Goal: Find specific page/section: Find specific page/section

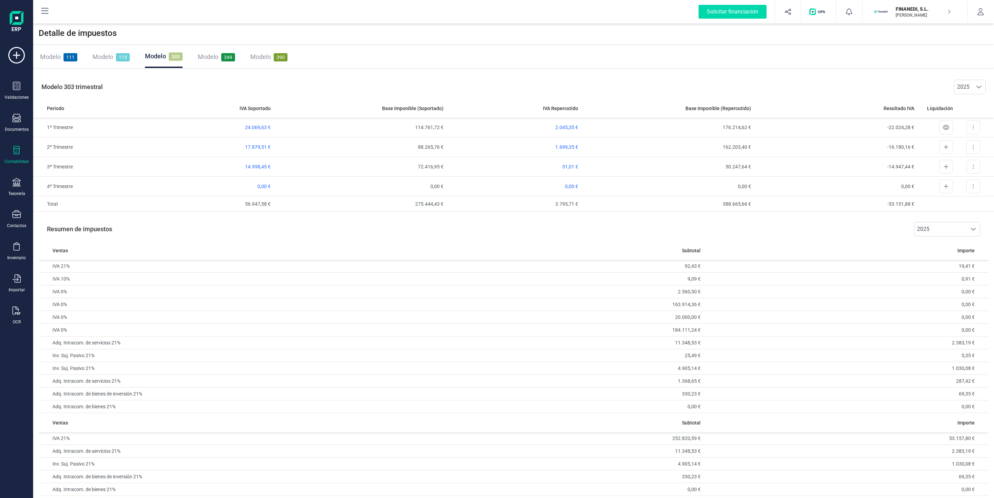
click at [13, 110] on div "Validaciones Documentos Documentos Presupuestos Pedidos Albaranes Facturas Fact…" at bounding box center [17, 188] width 28 height 283
click at [16, 120] on icon at bounding box center [16, 118] width 8 height 8
click at [90, 99] on div at bounding box center [84, 99] width 12 height 8
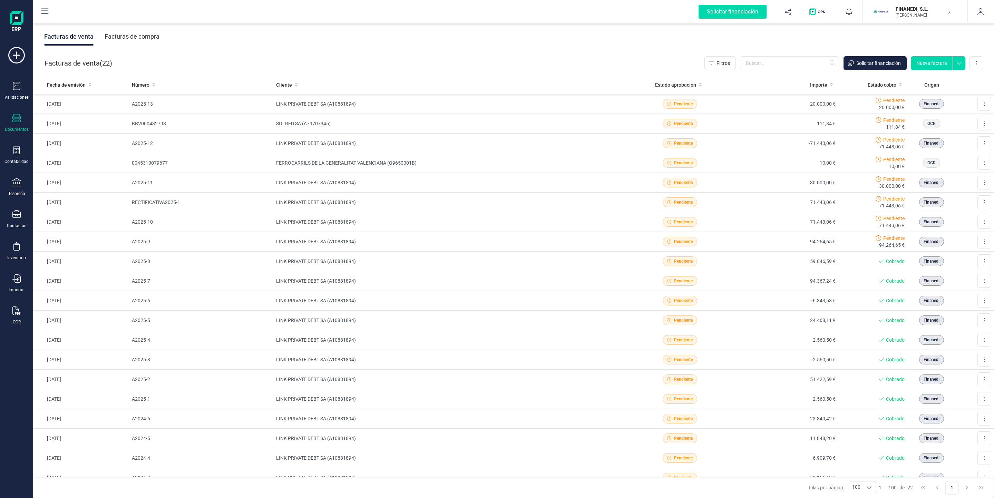
click at [132, 36] on div "Facturas de compra" at bounding box center [132, 37] width 55 height 18
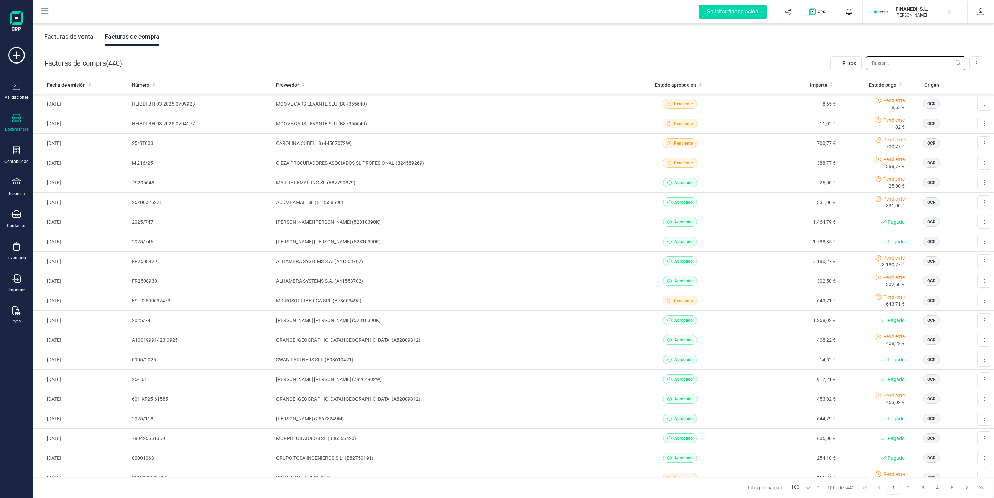
click at [911, 69] on input "text" at bounding box center [915, 63] width 99 height 14
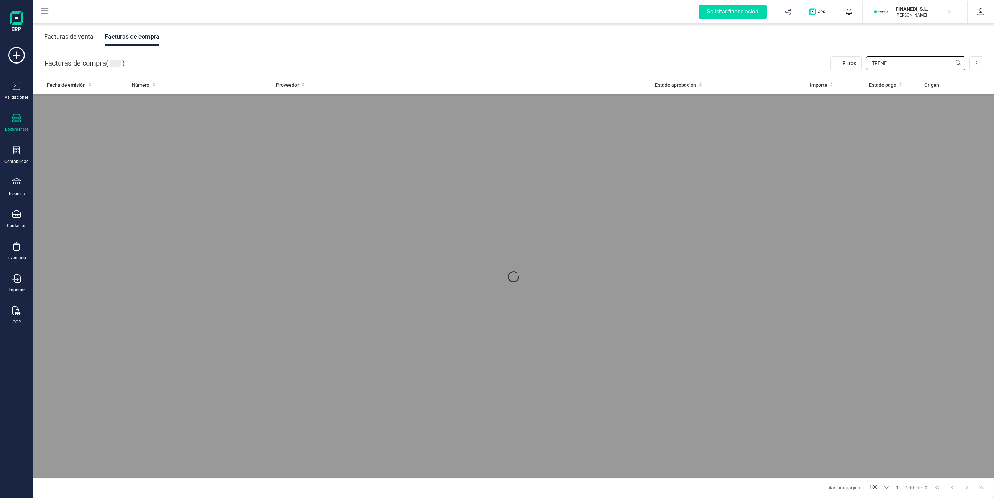
type input "TRENES"
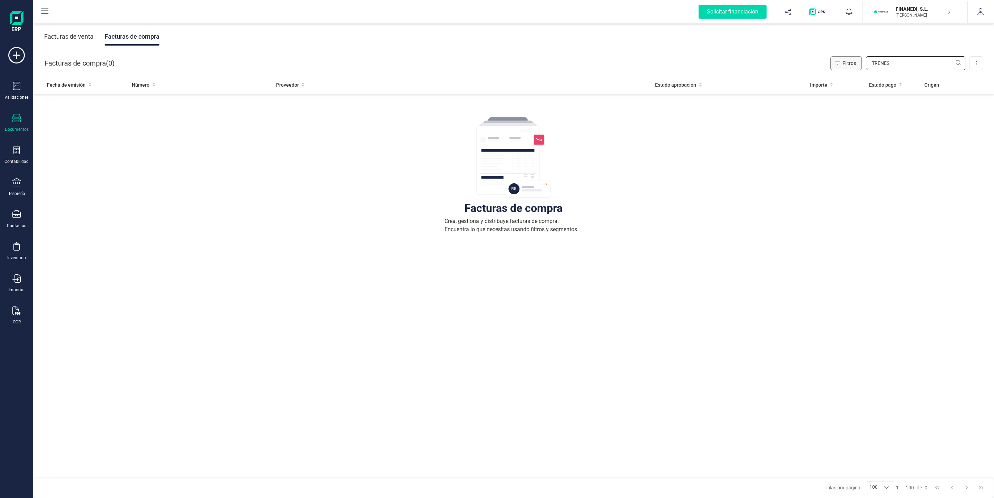
drag, startPoint x: 907, startPoint y: 66, endPoint x: 846, endPoint y: 67, distance: 60.4
click at [846, 67] on div "Filtros TRENES" at bounding box center [898, 63] width 135 height 14
